Goal: Information Seeking & Learning: Learn about a topic

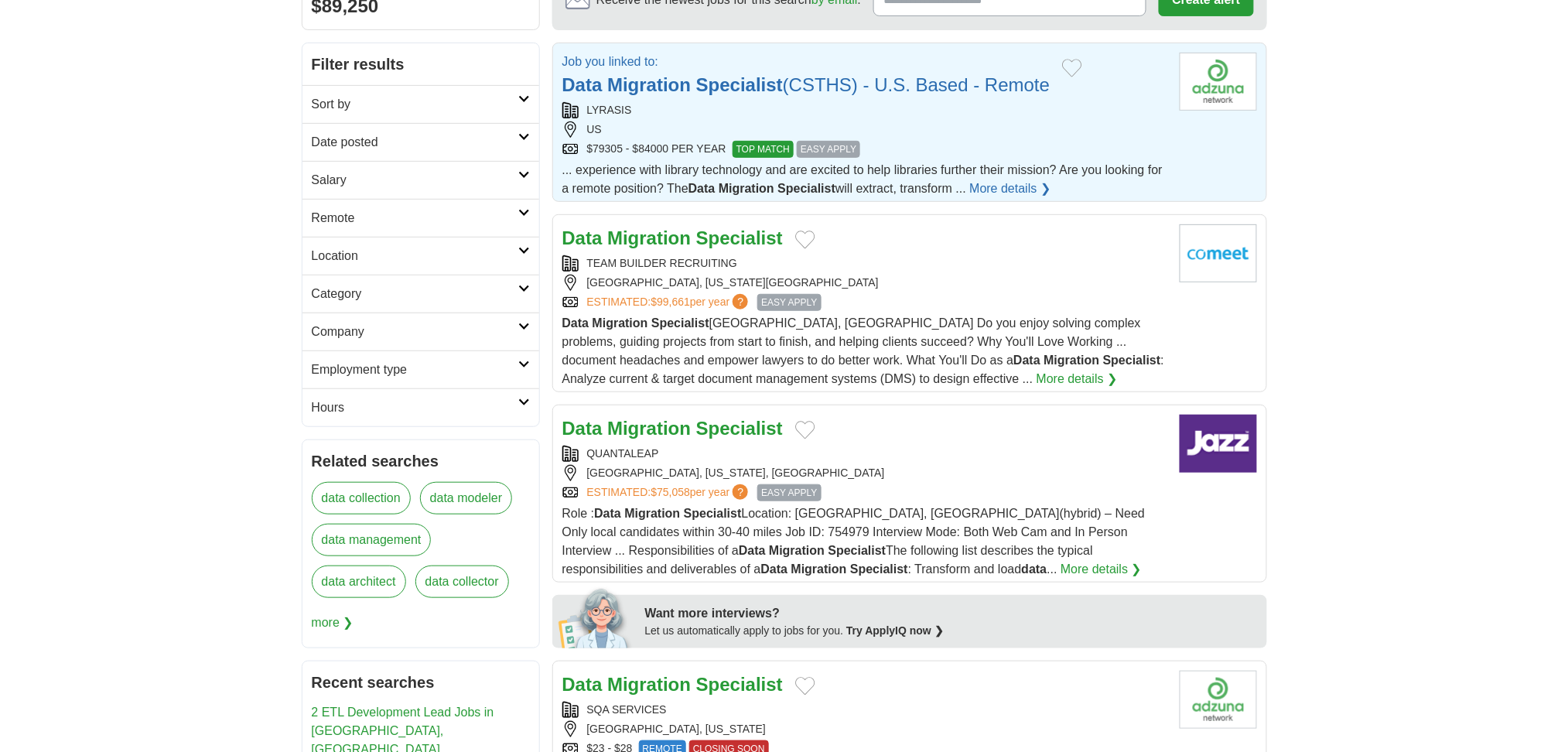
scroll to position [206, 0]
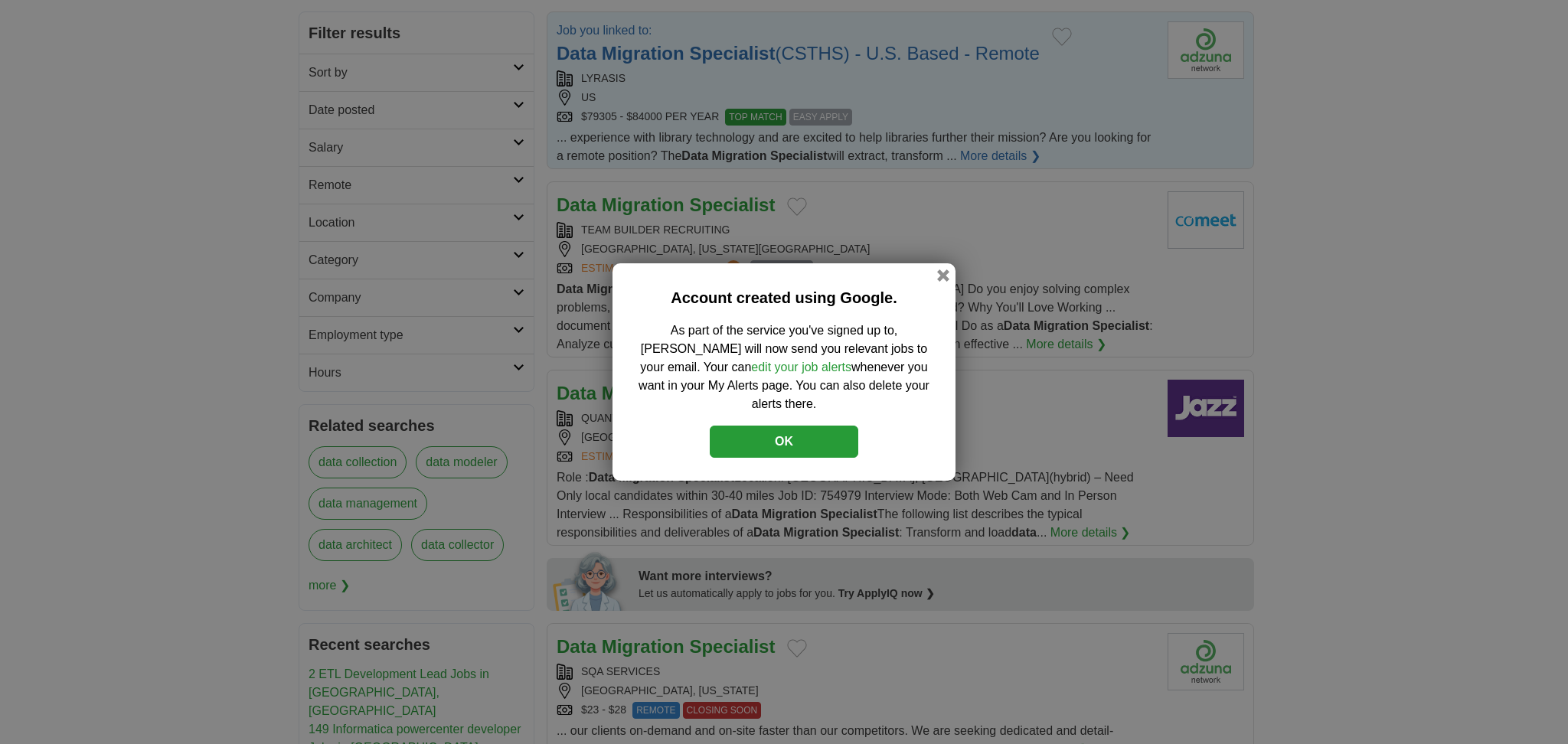
click at [788, 426] on button "OK" at bounding box center [784, 442] width 149 height 32
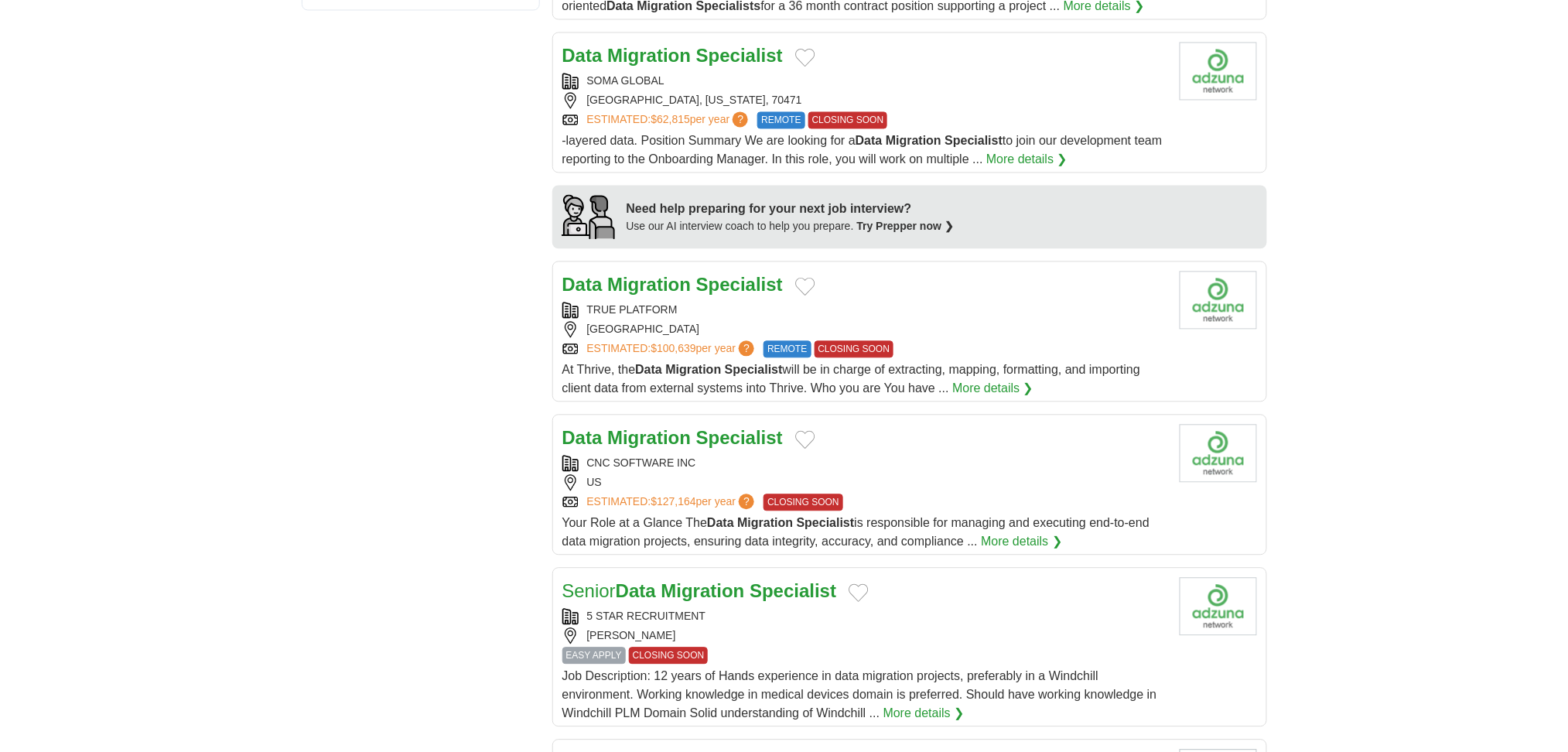
scroll to position [1135, 0]
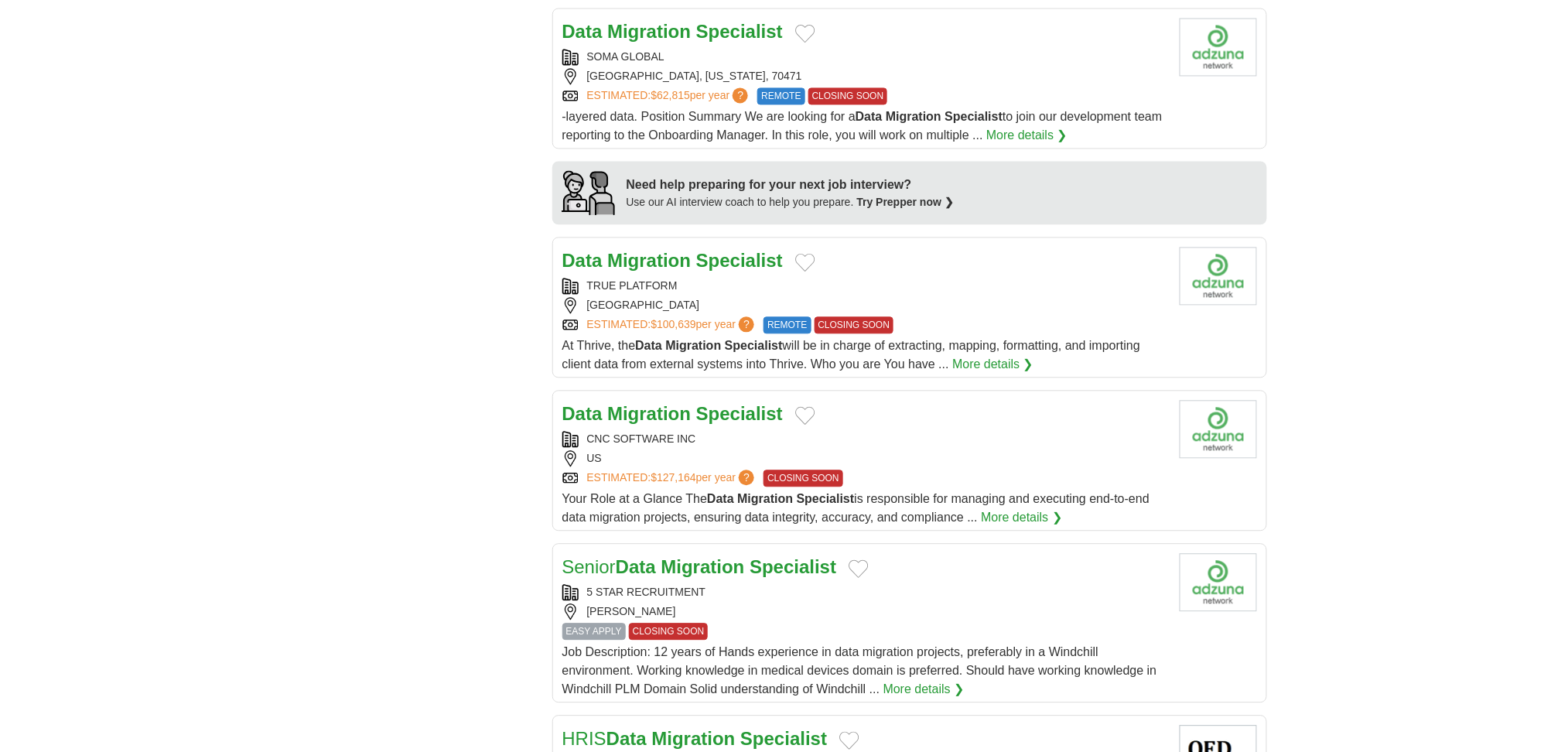
click at [701, 483] on link "ESTIMATED: $127,164 per year ?" at bounding box center [673, 478] width 171 height 17
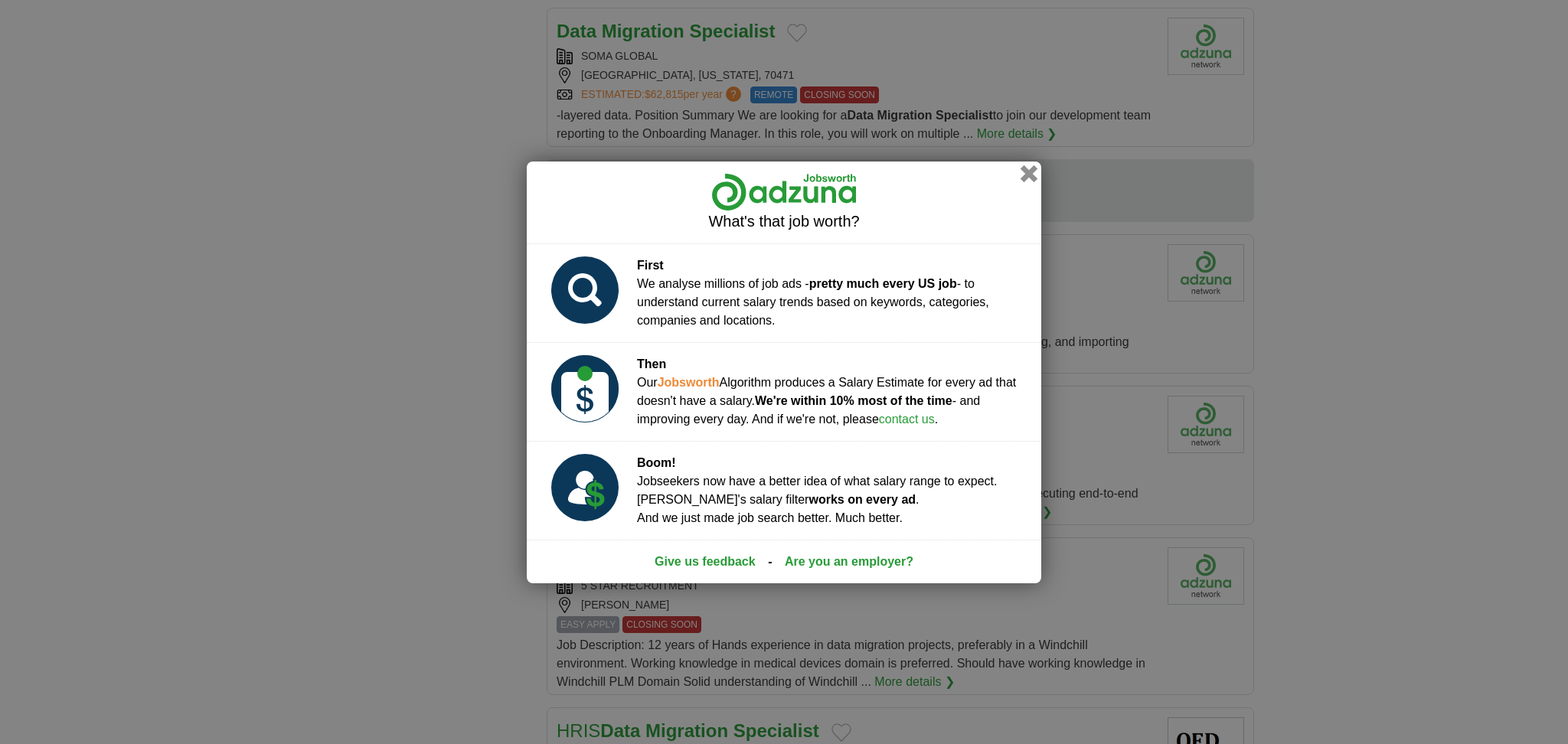
click at [1023, 176] on button "button" at bounding box center [1029, 173] width 17 height 17
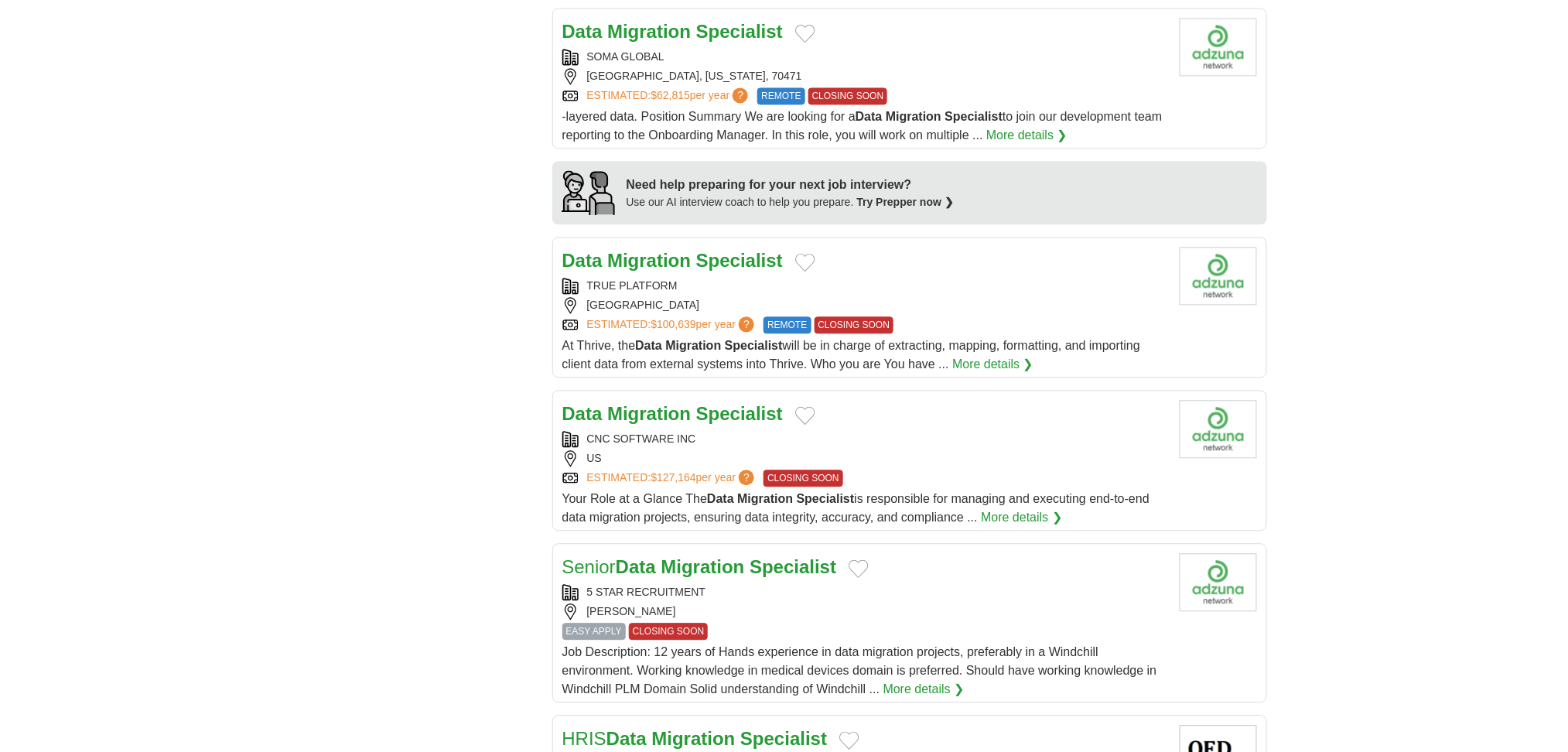
click at [650, 350] on strong "Data" at bounding box center [648, 346] width 27 height 13
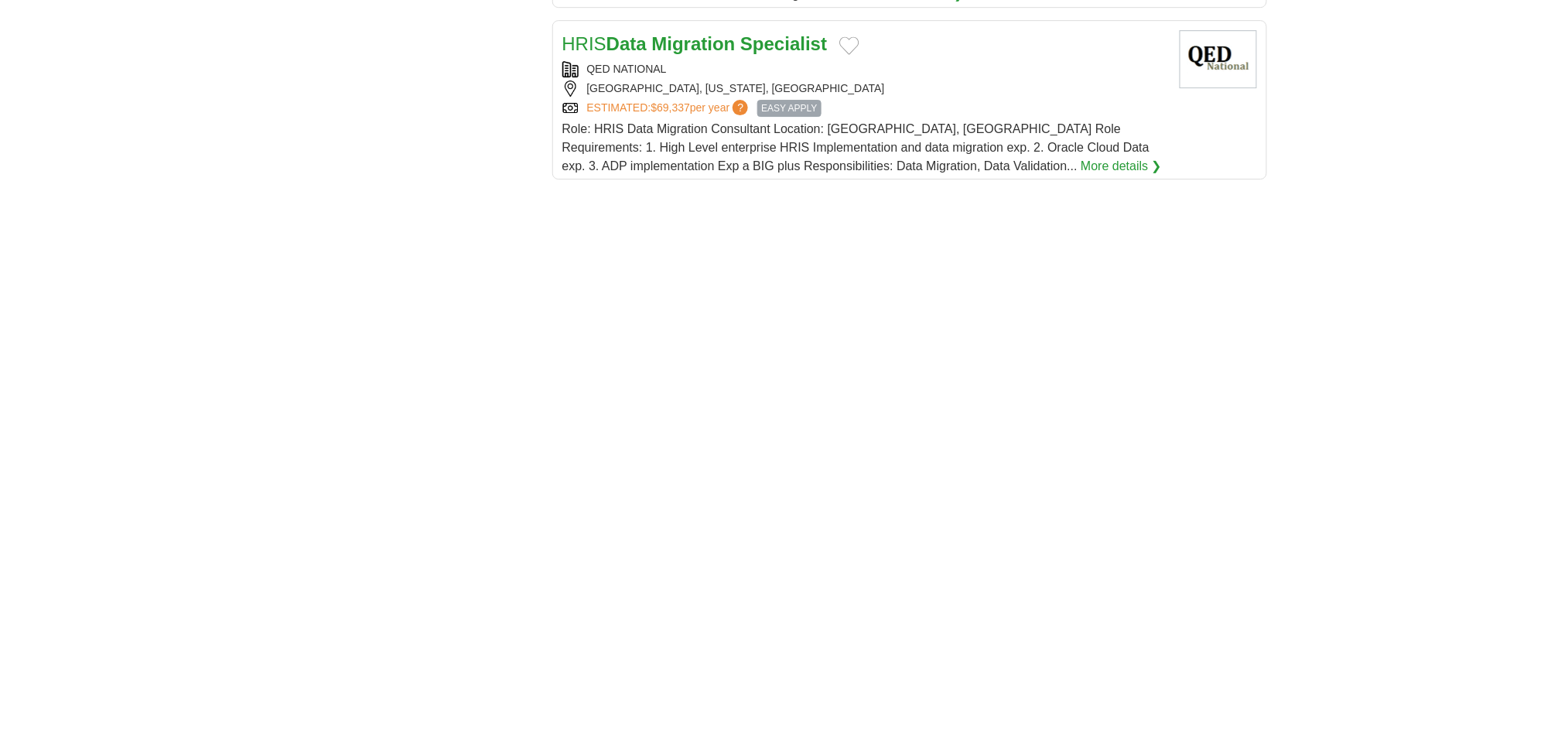
scroll to position [1857, 0]
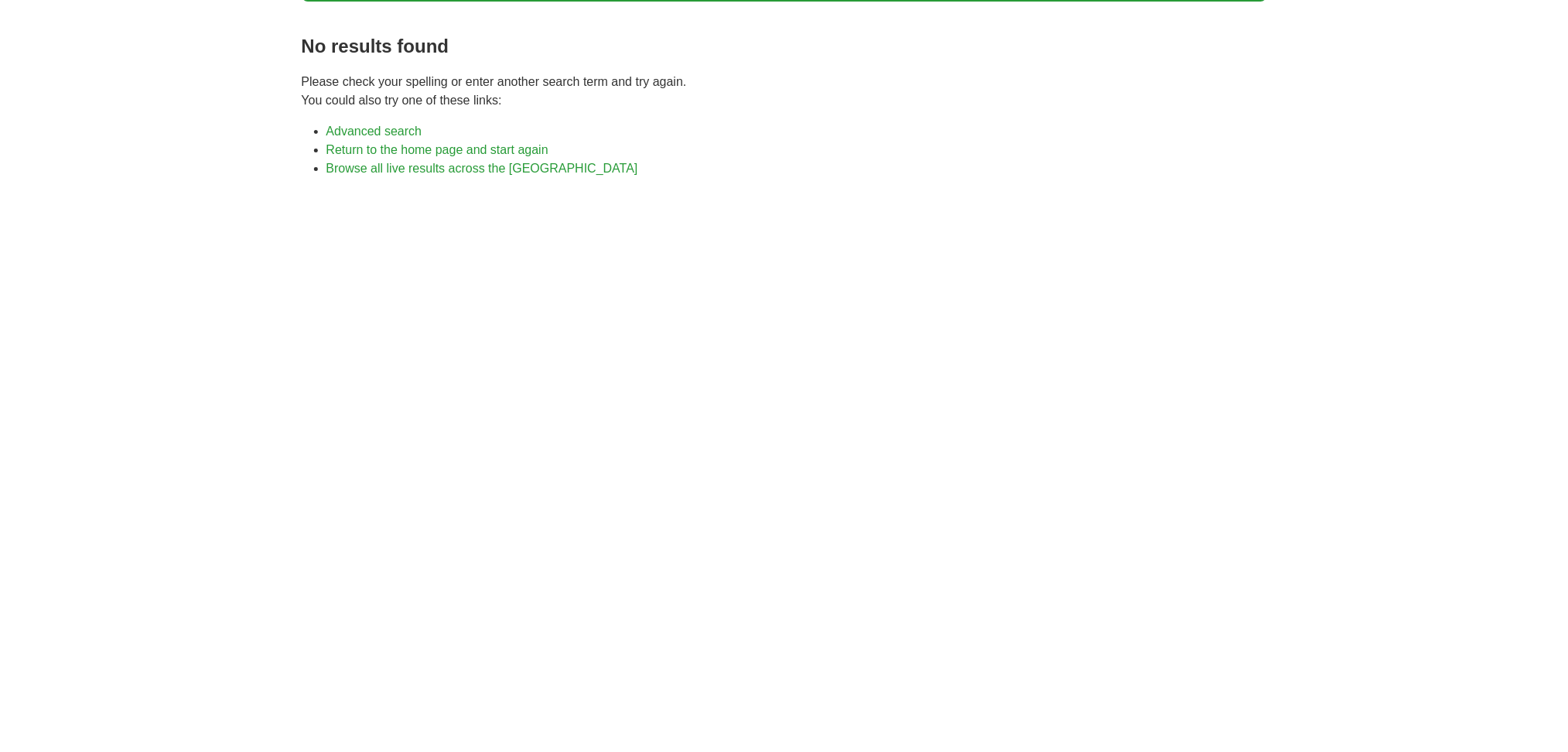
scroll to position [309, 0]
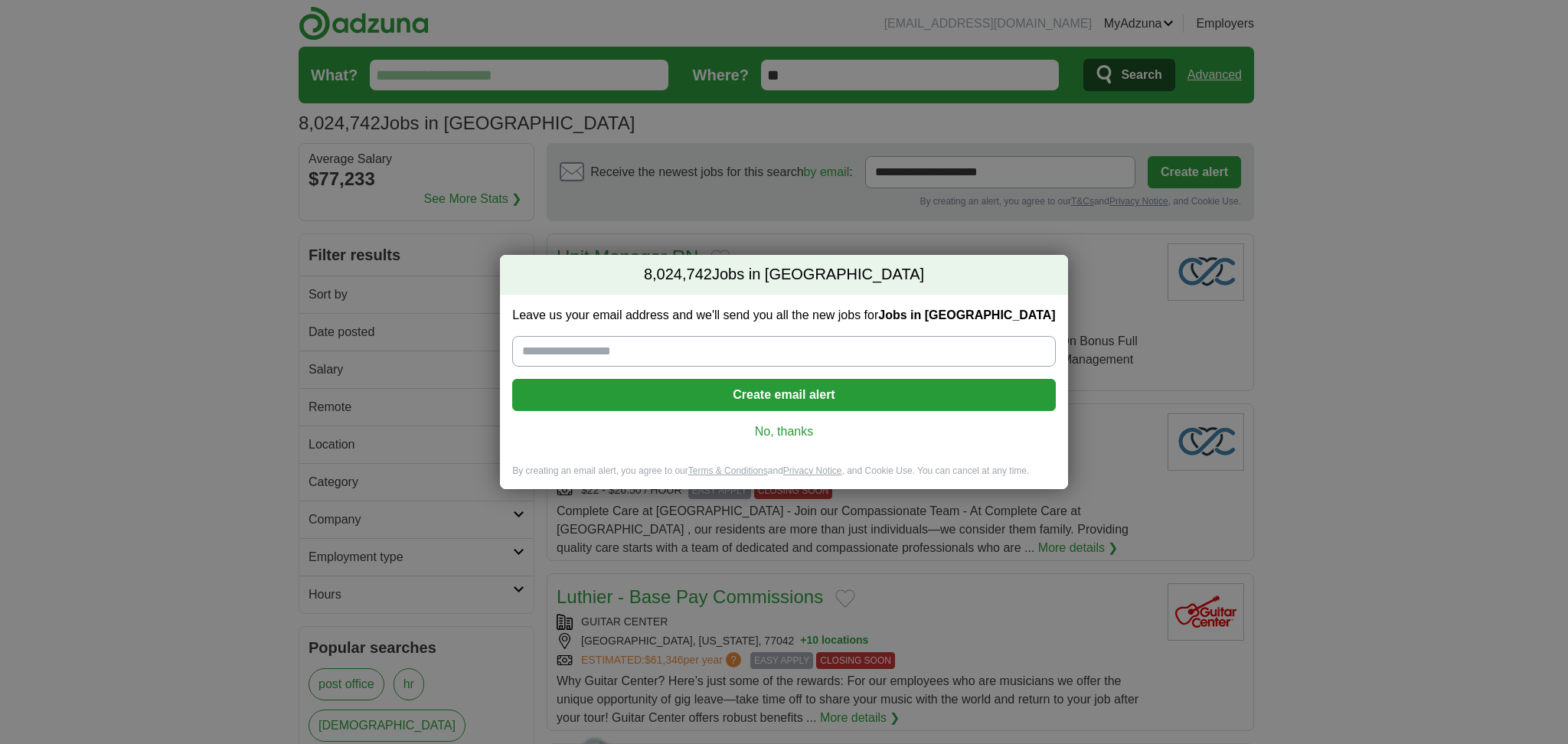
click at [786, 426] on link "No, thanks" at bounding box center [784, 432] width 518 height 17
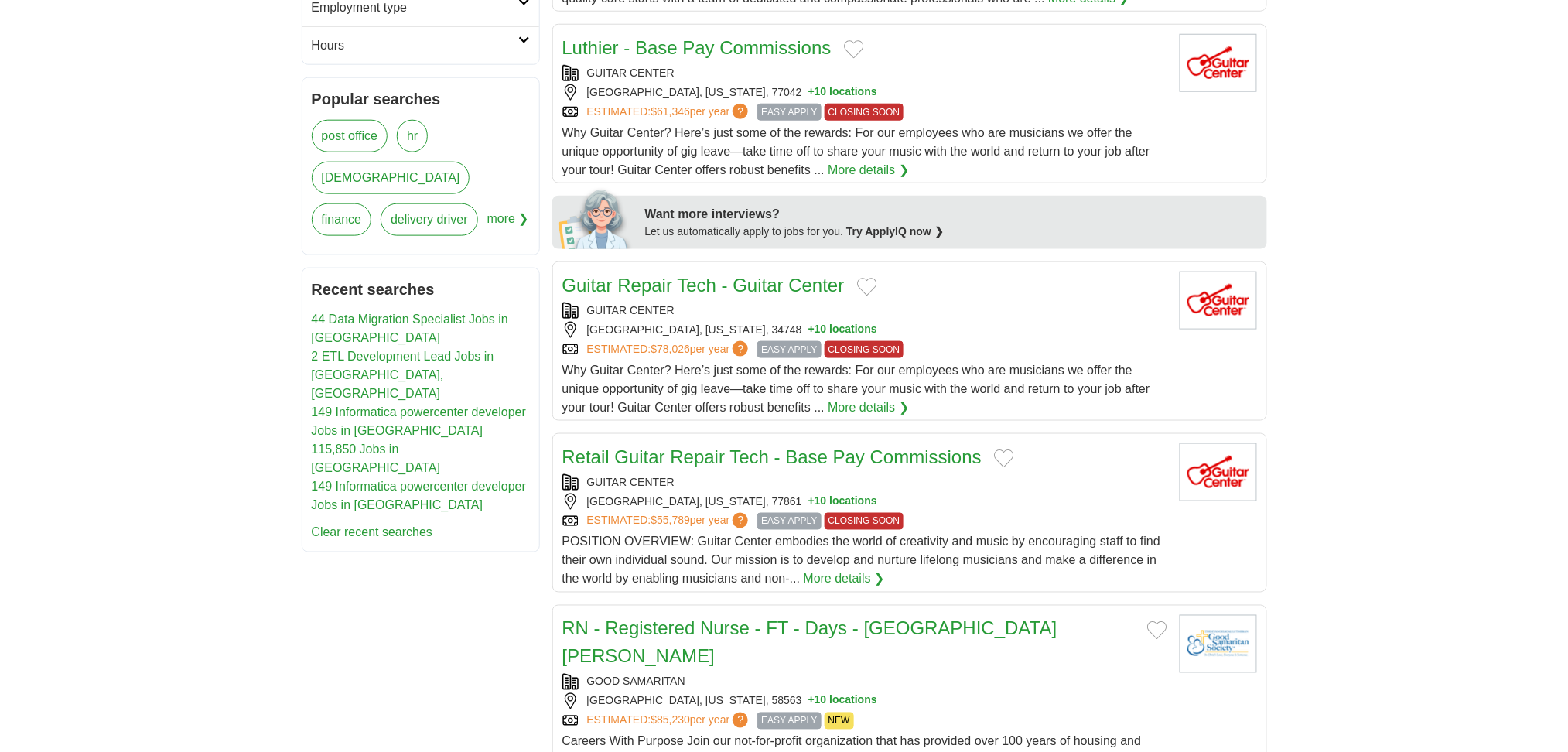
scroll to position [619, 0]
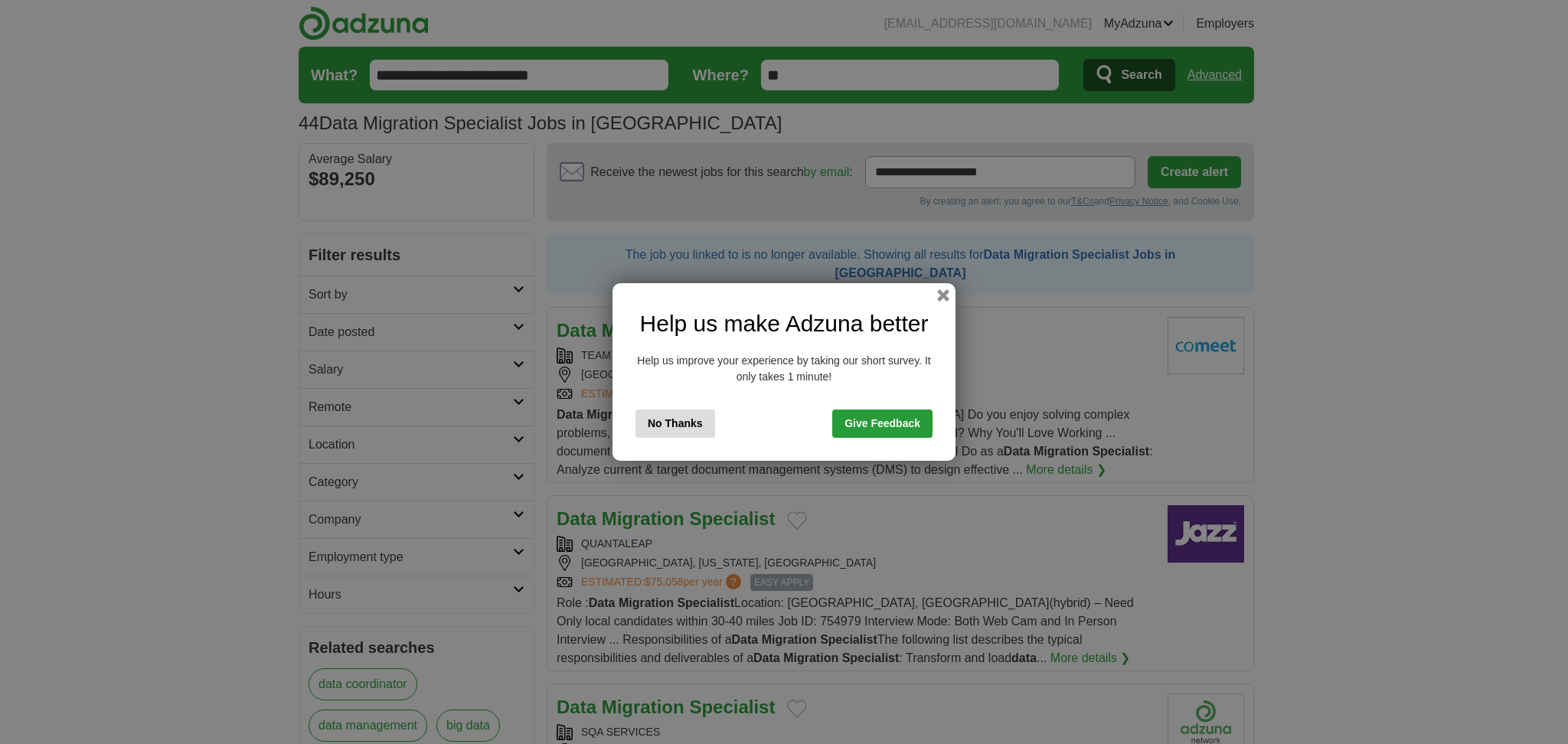
click at [870, 424] on link "Give Feedback" at bounding box center [882, 424] width 101 height 28
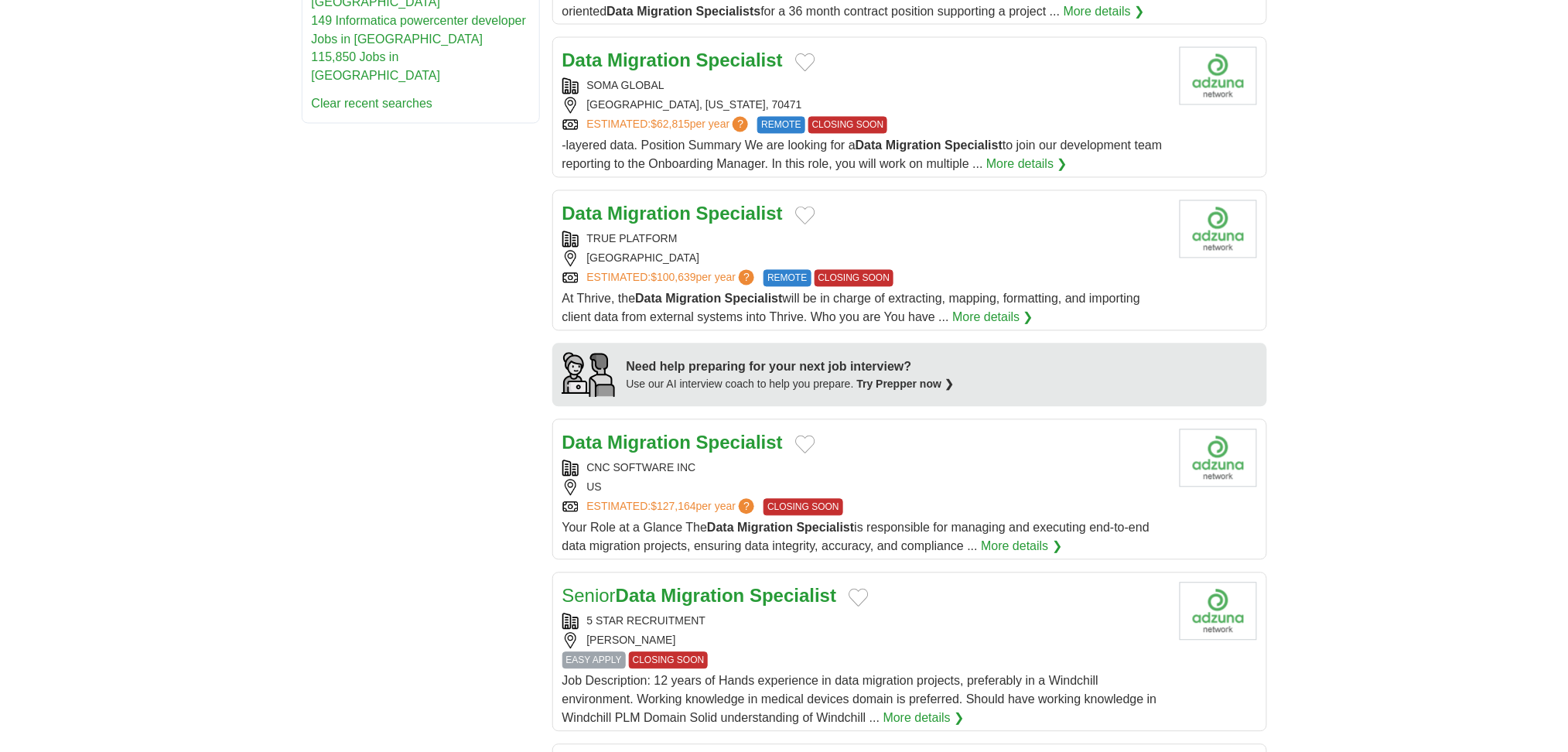
scroll to position [1032, 0]
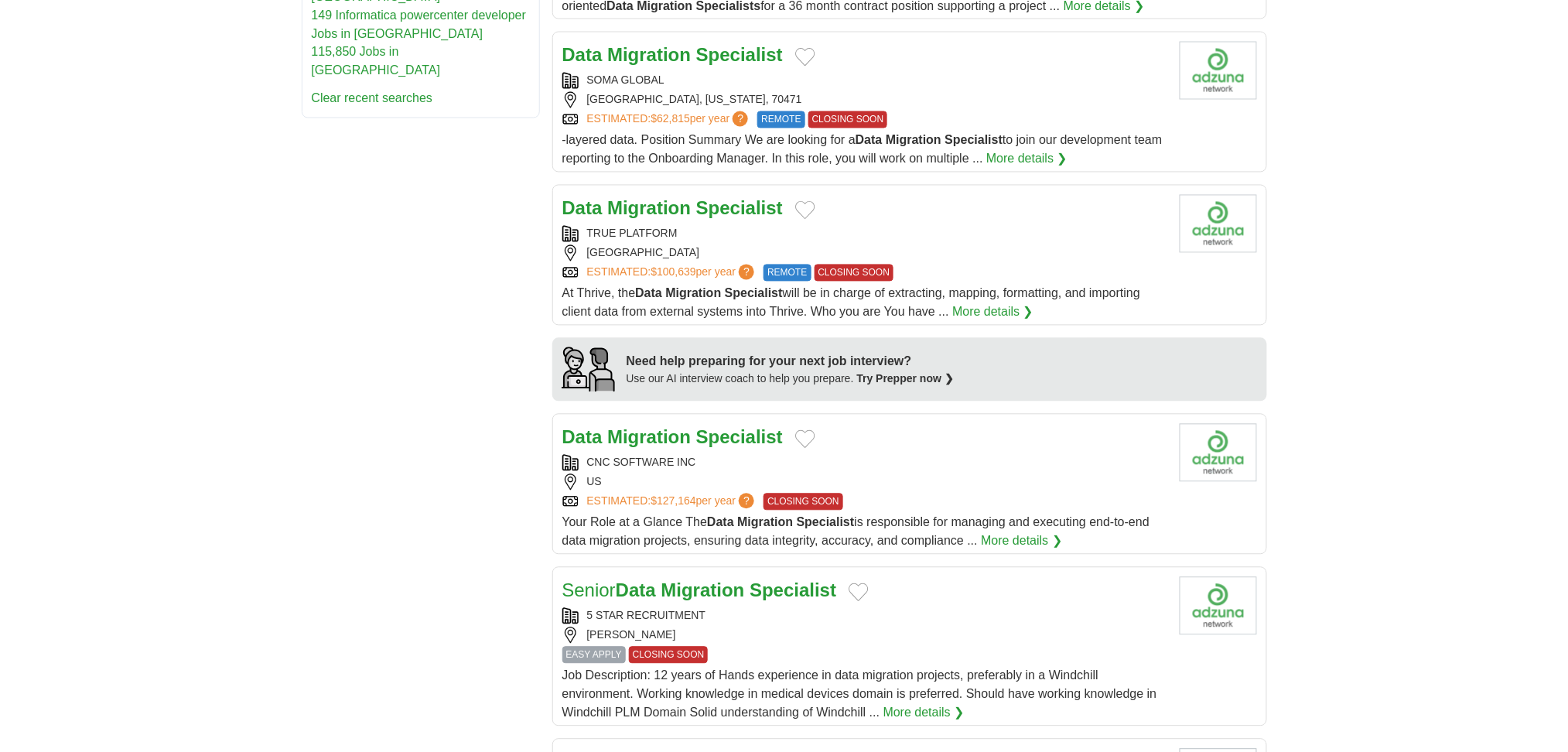
click at [1012, 532] on link "More details ❯" at bounding box center [1021, 542] width 81 height 19
